Goal: Task Accomplishment & Management: Manage account settings

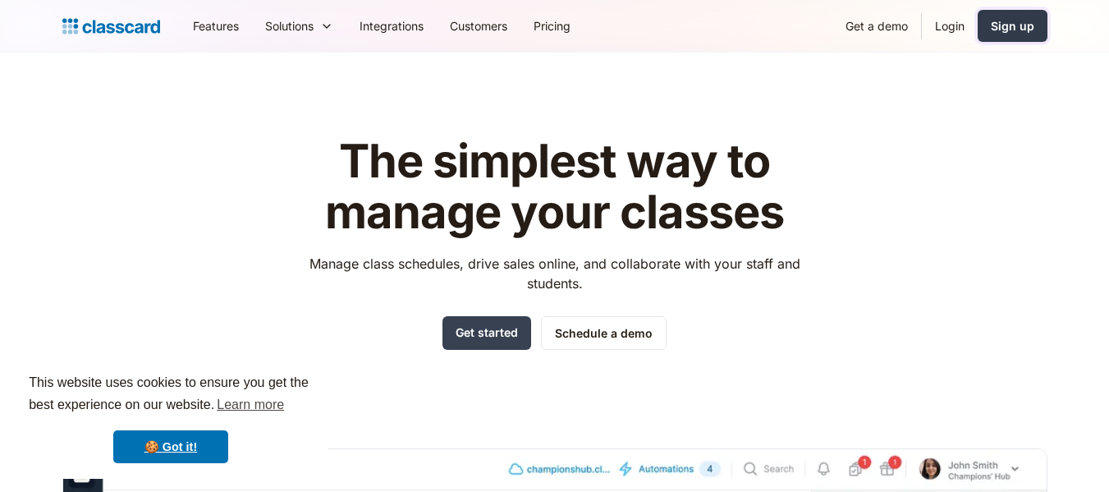
click at [1014, 29] on div "Sign up" at bounding box center [1013, 25] width 44 height 17
click at [952, 30] on link "Login" at bounding box center [950, 25] width 56 height 37
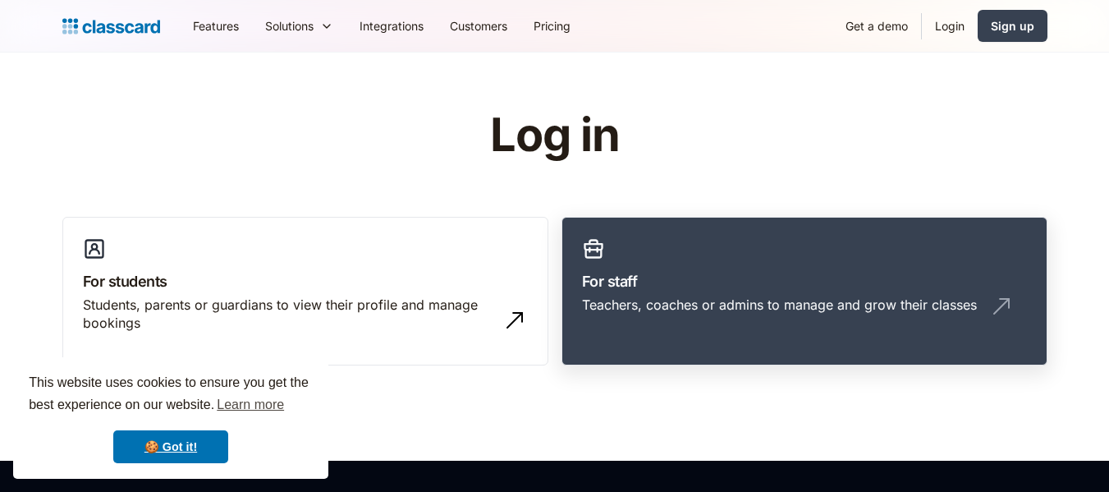
click at [716, 278] on h3 "For staff" at bounding box center [804, 281] width 445 height 22
